Goal: Find contact information: Find contact information

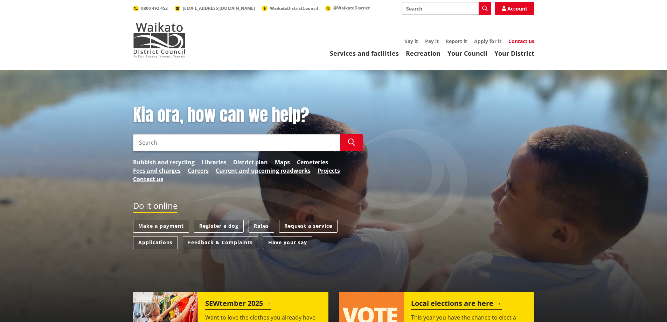
click at [520, 41] on link "Contact us" at bounding box center [521, 41] width 26 height 7
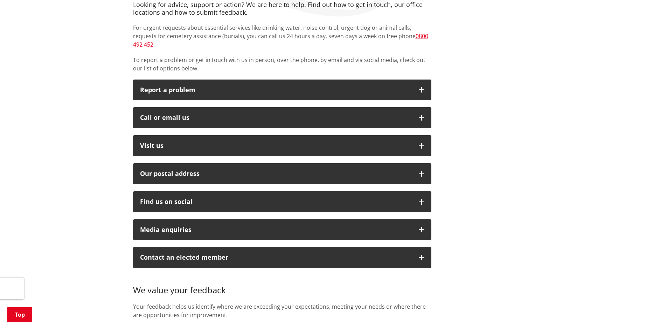
scroll to position [140, 0]
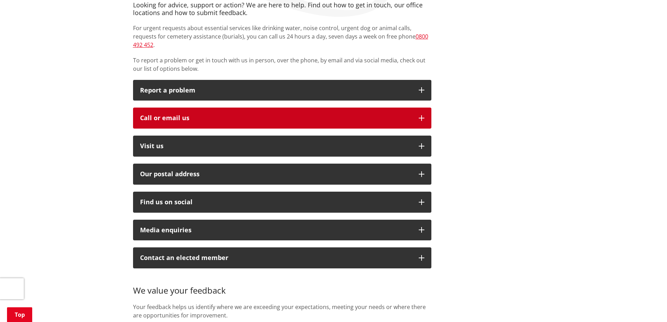
click at [422, 115] on icon "button" at bounding box center [422, 118] width 6 height 6
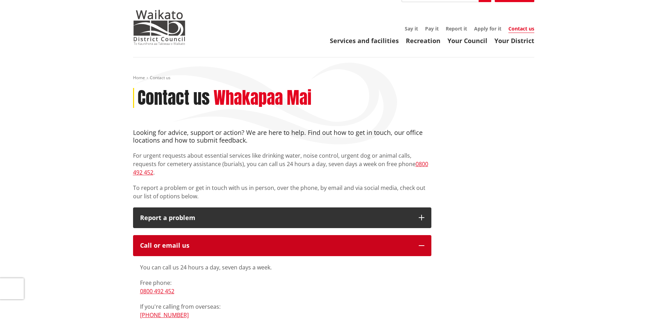
scroll to position [0, 0]
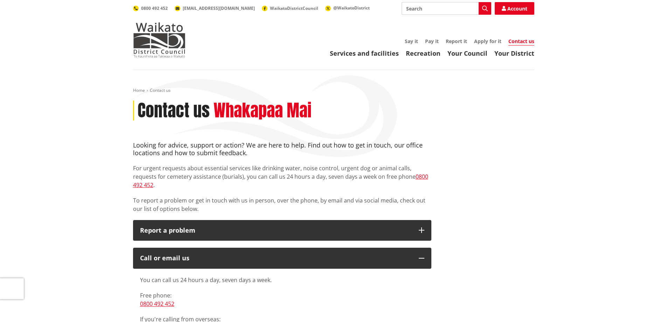
click at [421, 12] on input "Search" at bounding box center [447, 8] width 90 height 13
type input "audry bujang"
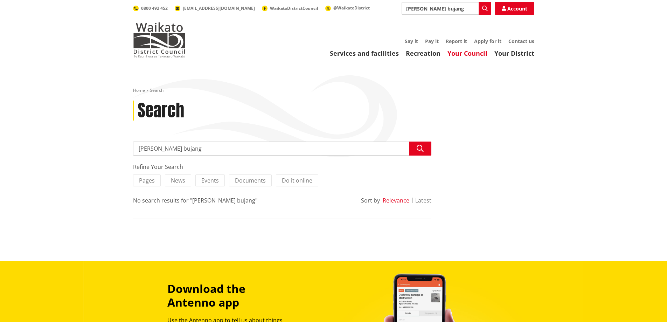
click at [472, 54] on link "Your Council" at bounding box center [467, 53] width 40 height 8
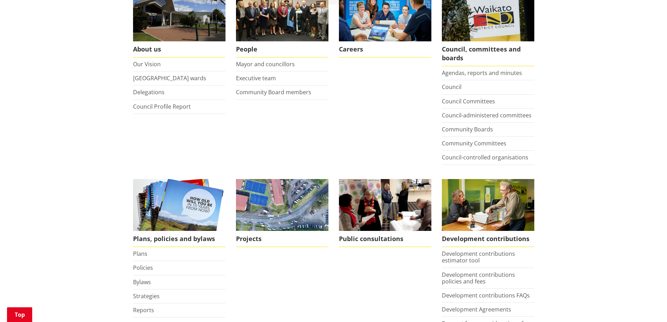
scroll to position [140, 0]
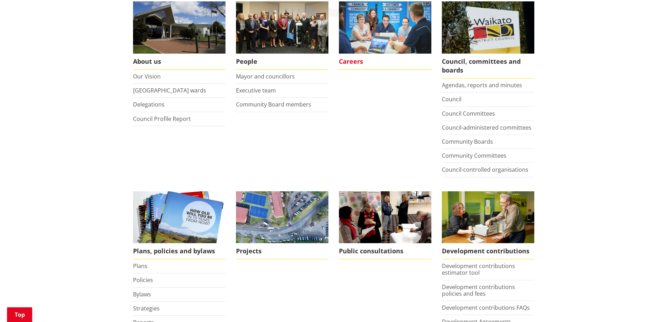
click at [368, 33] on img at bounding box center [385, 27] width 92 height 52
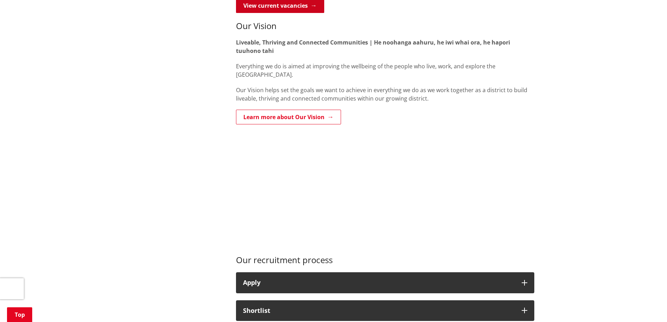
scroll to position [210, 0]
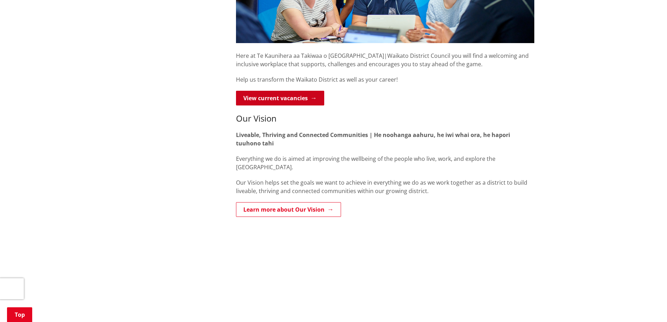
click at [314, 98] on link "View current vacancies" at bounding box center [280, 98] width 88 height 15
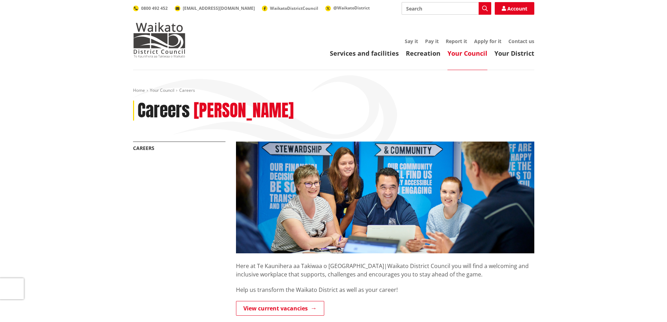
scroll to position [210, 0]
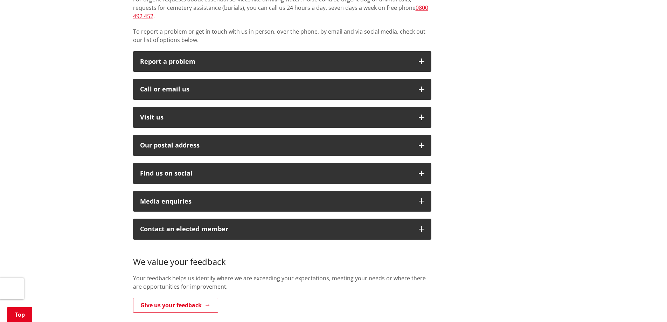
scroll to position [210, 0]
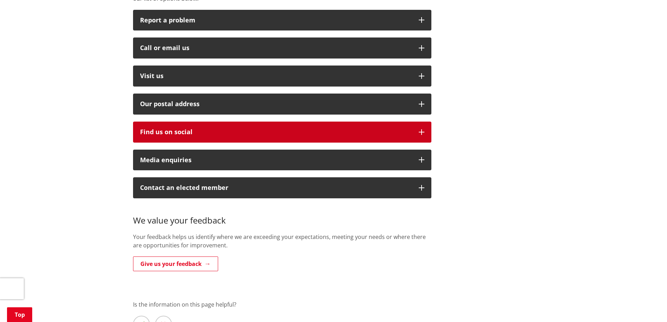
click at [421, 129] on icon "button" at bounding box center [422, 132] width 6 height 6
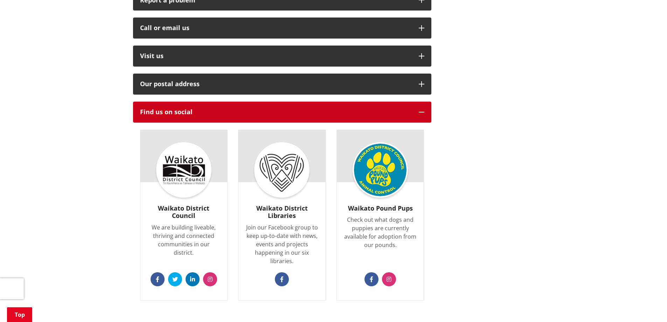
scroll to position [175, 0]
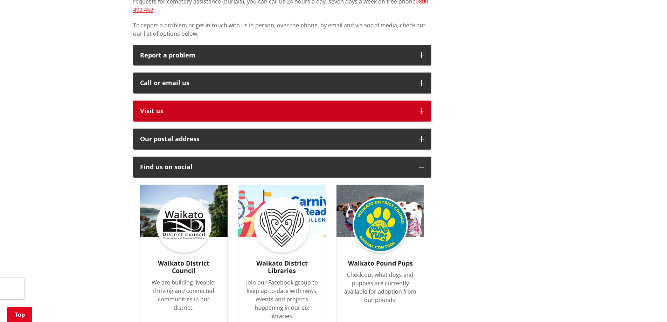
click at [421, 100] on button "Visit us" at bounding box center [282, 110] width 298 height 21
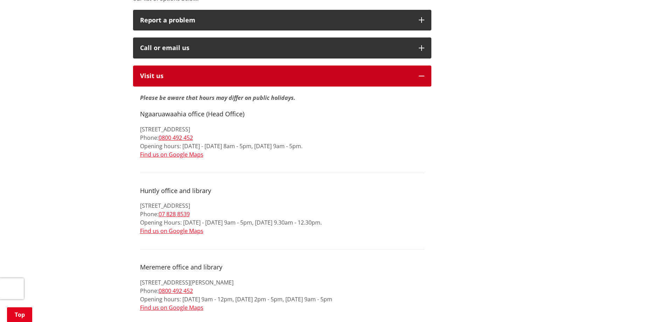
scroll to position [70, 0]
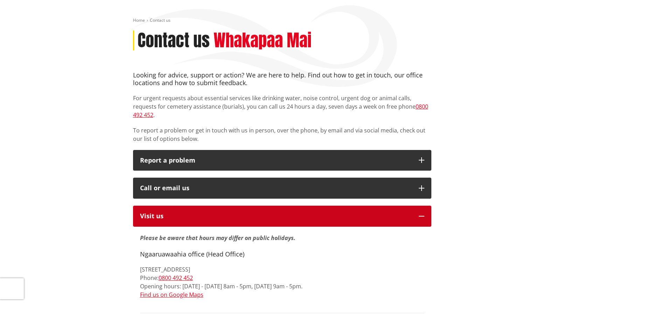
click at [423, 213] on icon "button" at bounding box center [422, 216] width 6 height 6
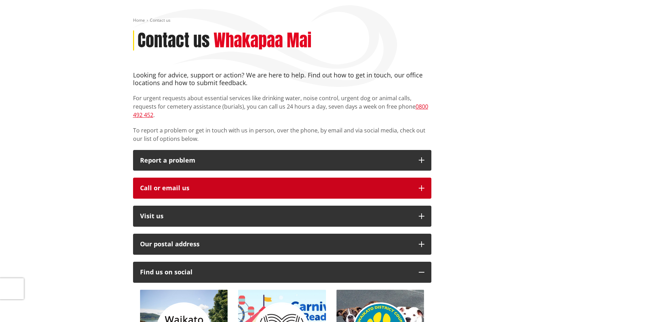
click at [420, 185] on icon "button" at bounding box center [422, 188] width 6 height 6
